Goal: Task Accomplishment & Management: Use online tool/utility

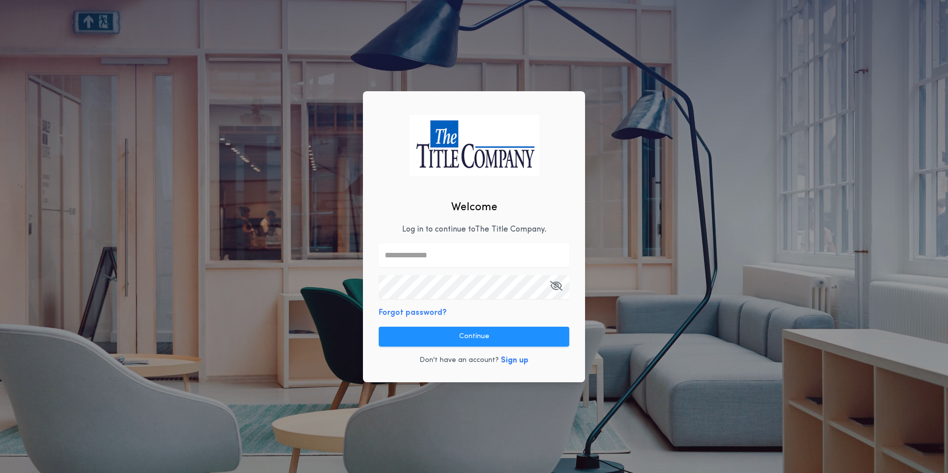
click at [454, 264] on input "text" at bounding box center [474, 255] width 190 height 24
type input "**********"
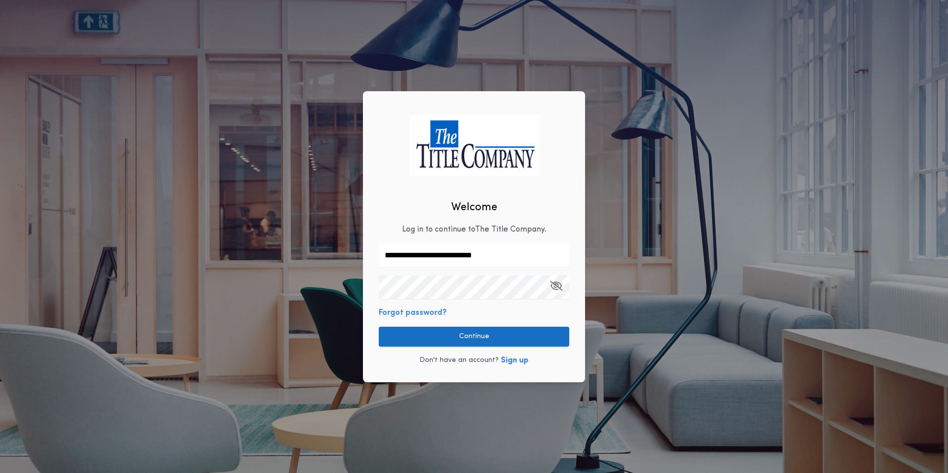
click at [479, 335] on button "Continue" at bounding box center [474, 337] width 190 height 20
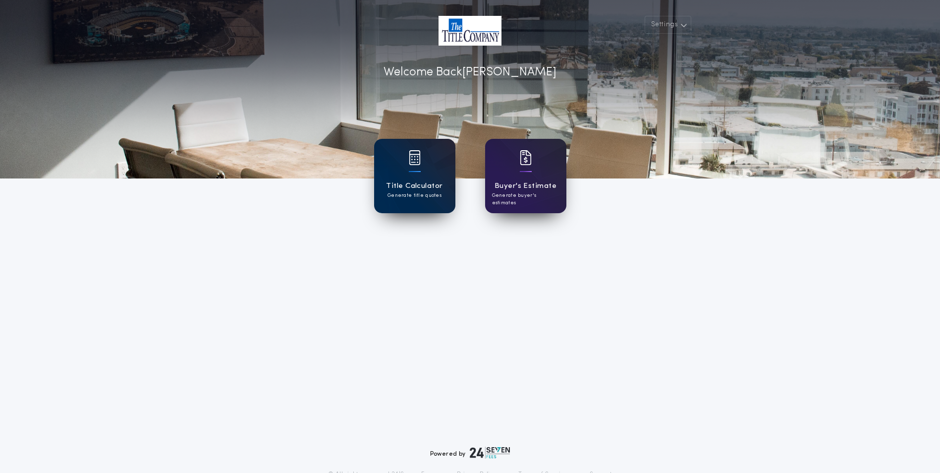
click at [405, 180] on h1 "Title Calculator" at bounding box center [414, 185] width 56 height 11
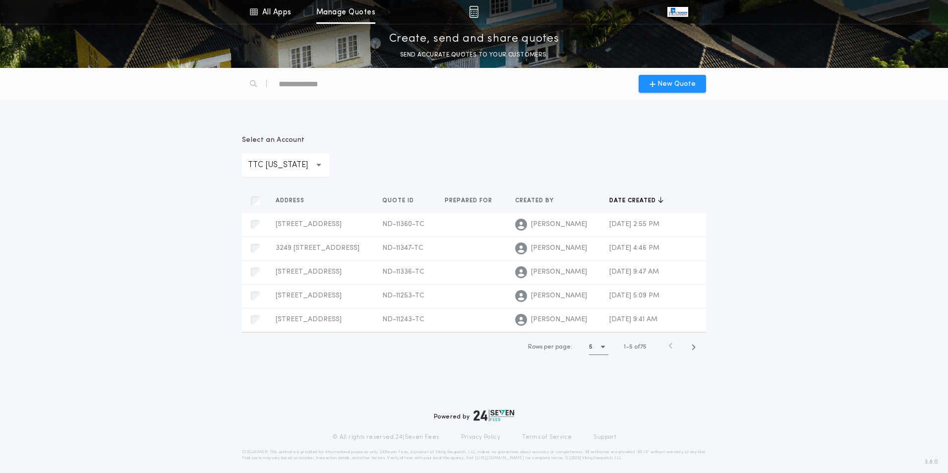
click at [283, 163] on p "TTC [US_STATE]" at bounding box center [286, 165] width 76 height 12
click at [699, 83] on div "New Quote" at bounding box center [671, 84] width 67 height 18
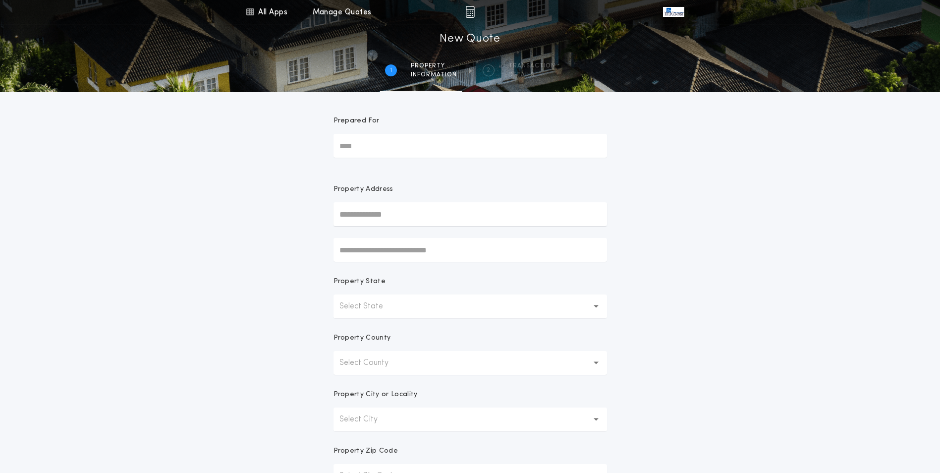
click at [413, 214] on input "text" at bounding box center [471, 214] width 274 height 24
type input "**********"
click at [450, 233] on button "[STREET_ADDRESS]" at bounding box center [471, 233] width 274 height 15
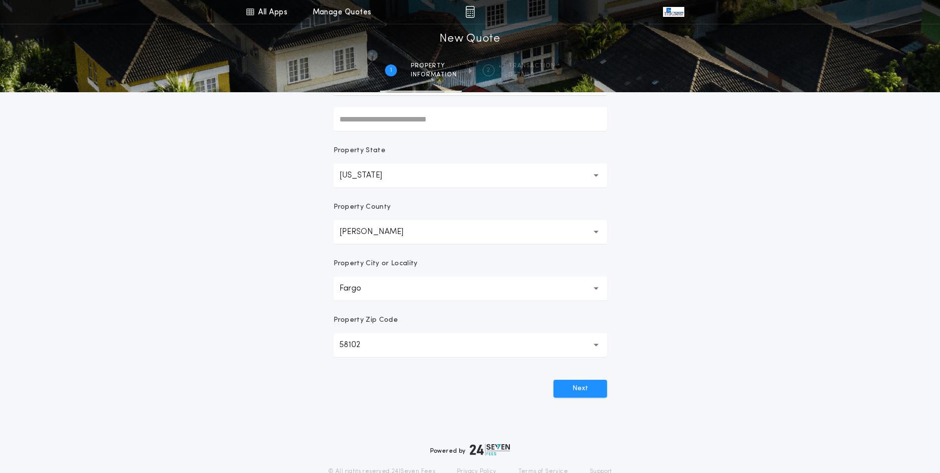
scroll to position [132, 0]
click at [588, 390] on button "Next" at bounding box center [581, 387] width 54 height 18
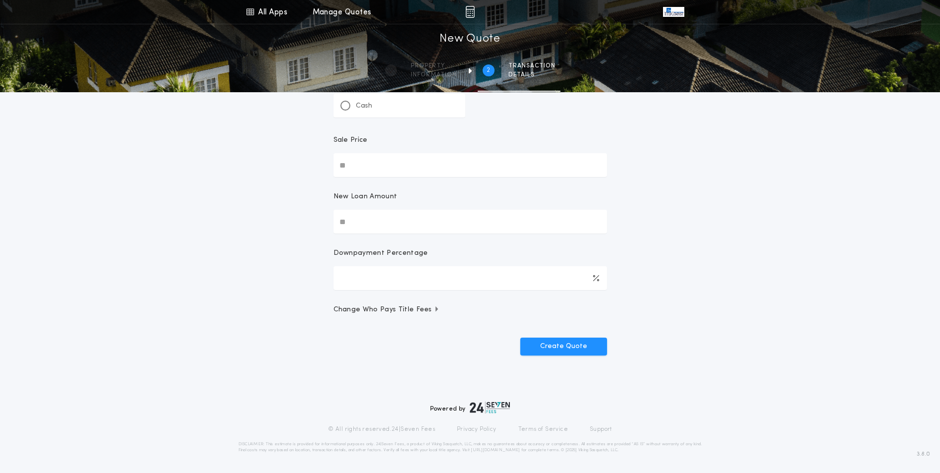
scroll to position [0, 0]
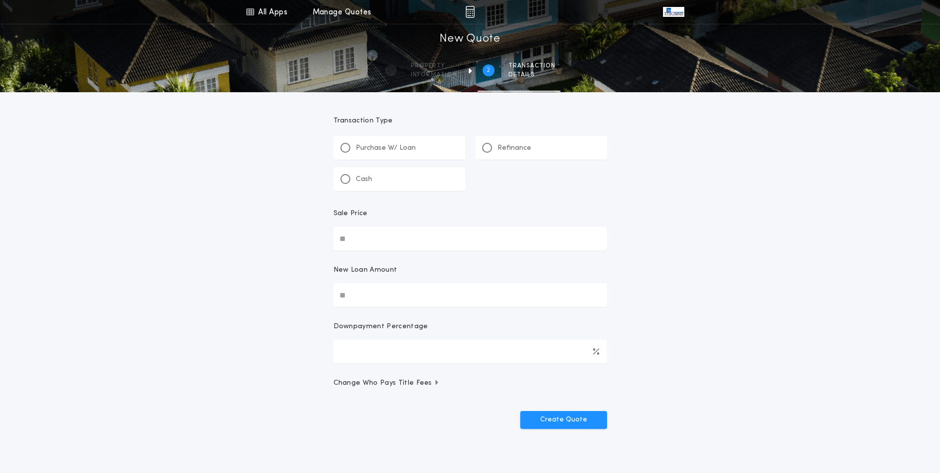
click at [393, 145] on p "Purchase W/ Loan" at bounding box center [386, 148] width 60 height 10
click at [381, 239] on input "Sale Price" at bounding box center [471, 238] width 274 height 24
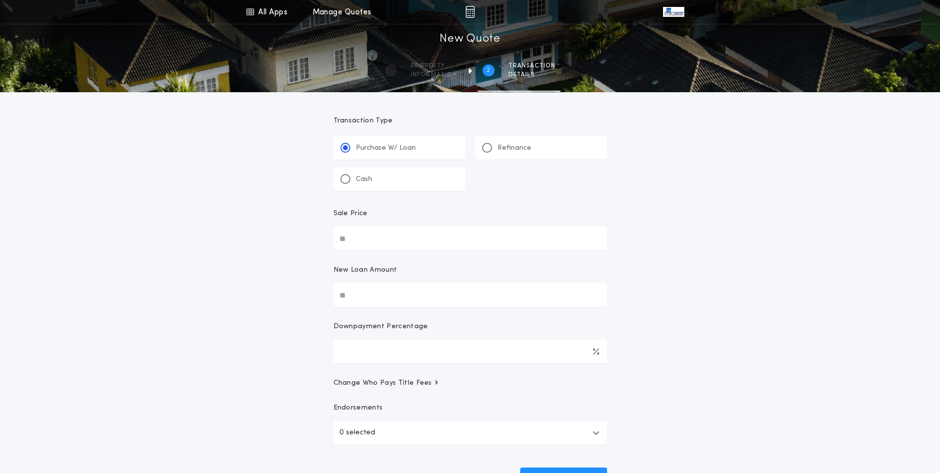
click at [501, 150] on p "Refinance" at bounding box center [515, 148] width 34 height 10
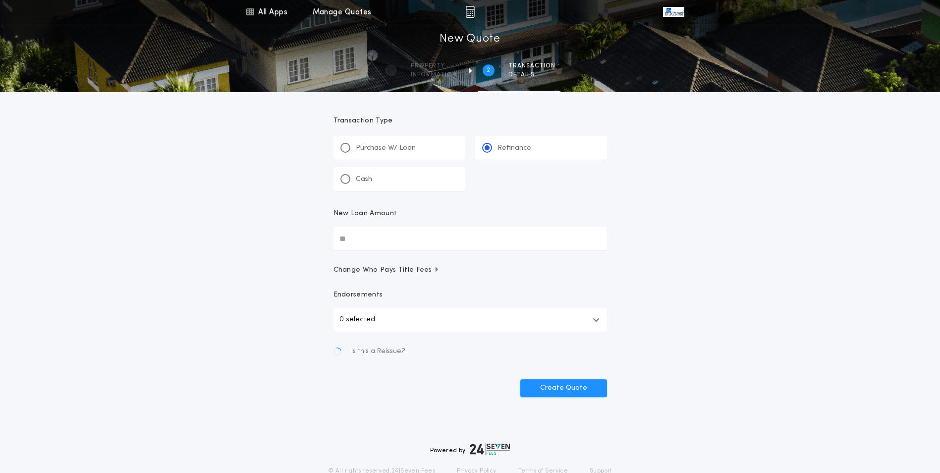
click at [393, 240] on input "New Loan Amount" at bounding box center [471, 238] width 274 height 24
type input "********"
click at [230, 292] on div "All Apps Title Calculator Buyer's Estimate Menu All Apps Manage Quotes 2 /2 New…" at bounding box center [470, 217] width 940 height 435
click at [400, 326] on button "0 selected" at bounding box center [471, 320] width 274 height 24
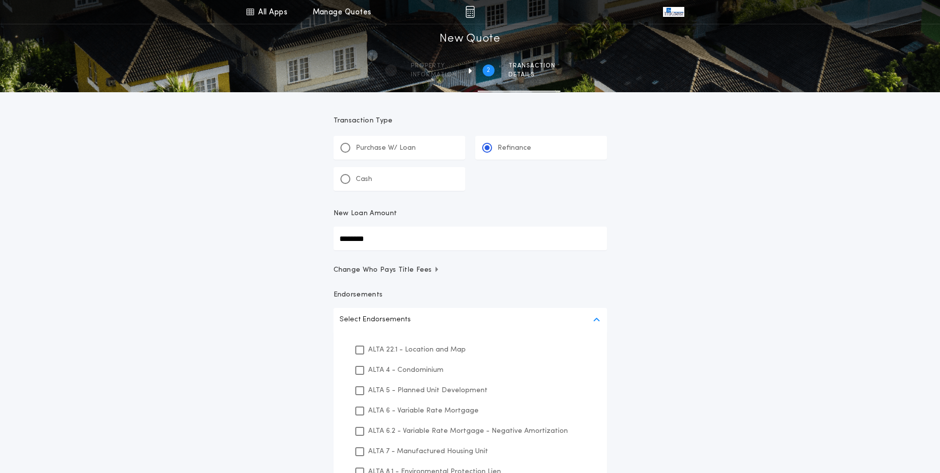
scroll to position [83, 0]
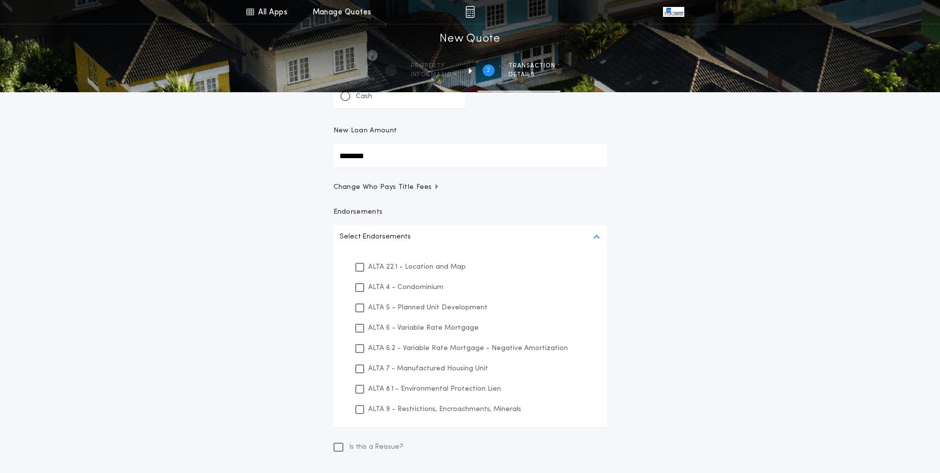
click at [369, 265] on p "ALTA 22.1 - Location and Map" at bounding box center [417, 267] width 98 height 10
drag, startPoint x: 395, startPoint y: 379, endPoint x: 395, endPoint y: 386, distance: 6.9
click at [395, 385] on div "ALTA 8.1 - Environmental Protection Lien" at bounding box center [470, 389] width 250 height 20
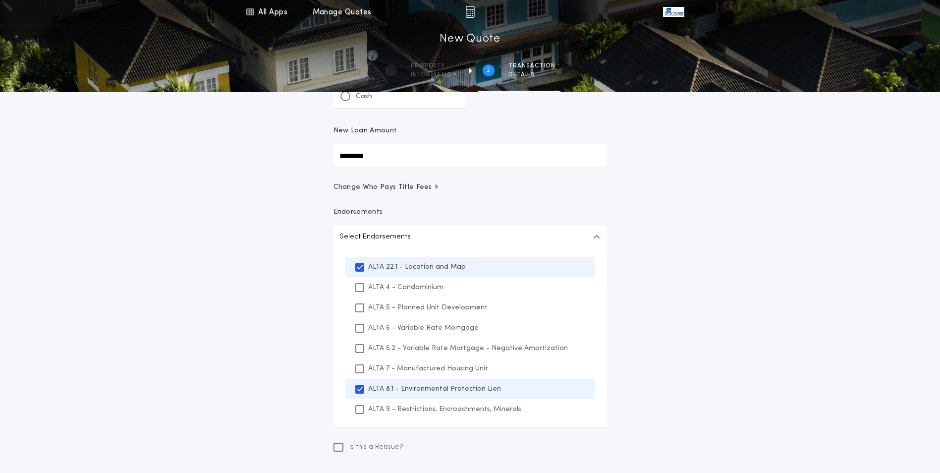
click at [395, 400] on div "ALTA 9 - Restrictions, Encroachments, Minerals" at bounding box center [470, 409] width 250 height 20
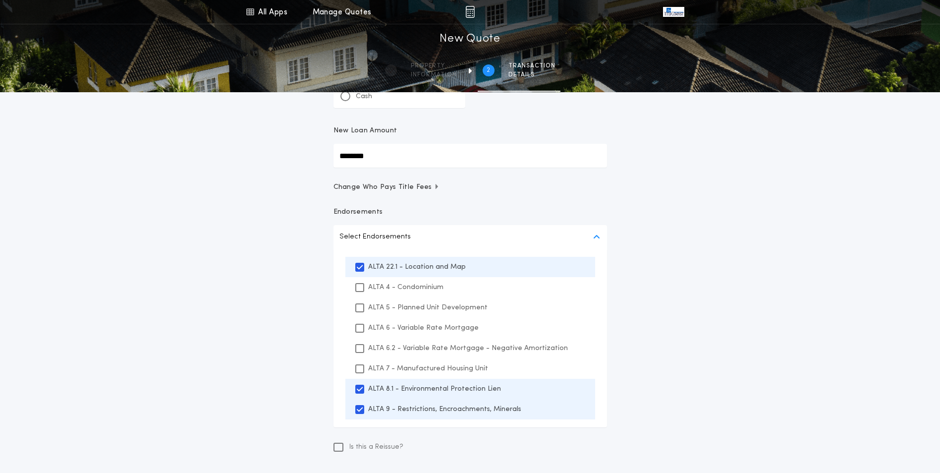
click at [265, 354] on div "All Apps Title Calculator Buyer's Estimate Menu All Apps Manage Quotes 2 /2 New…" at bounding box center [470, 224] width 940 height 614
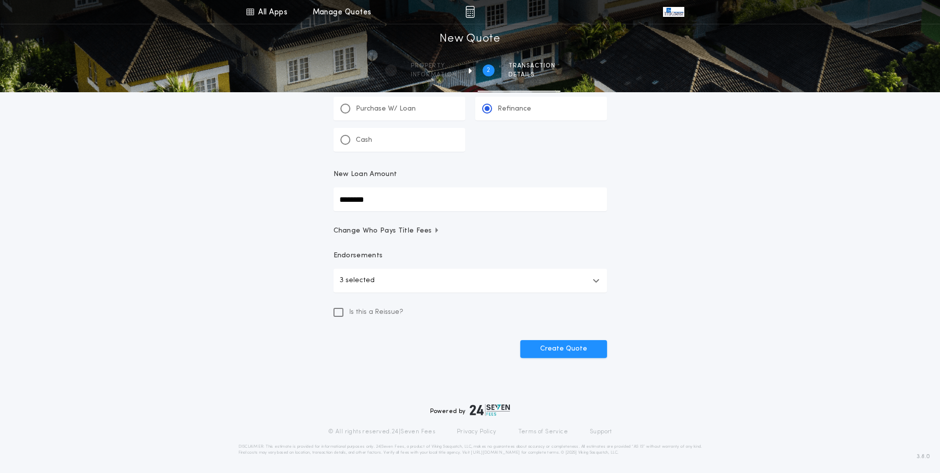
scroll to position [0, 0]
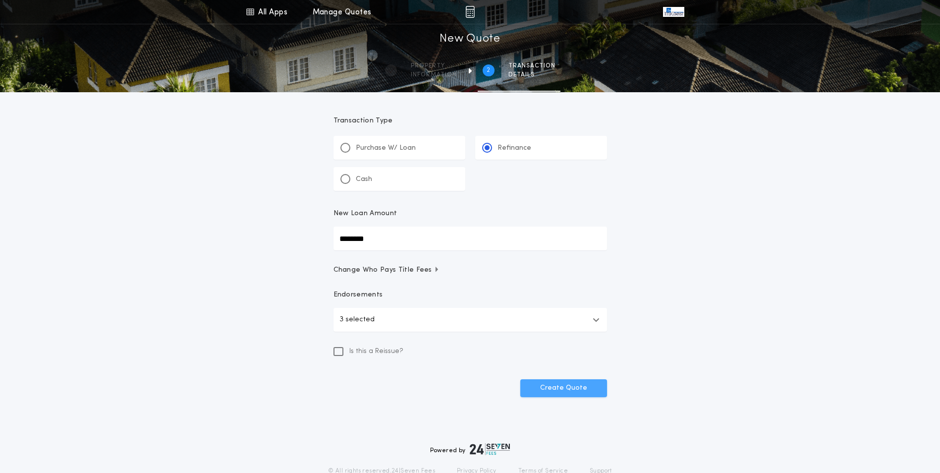
click at [560, 391] on button "Create Quote" at bounding box center [563, 388] width 87 height 18
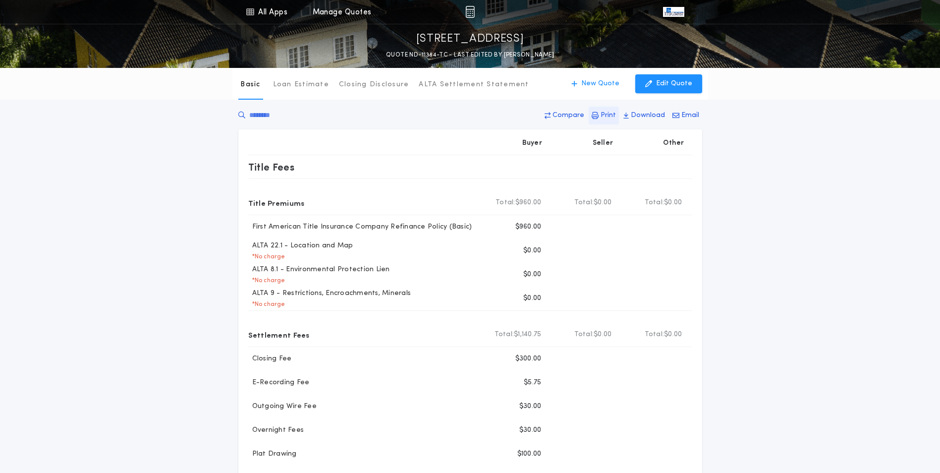
click at [605, 119] on p "Print" at bounding box center [608, 116] width 15 height 10
